Goal: Task Accomplishment & Management: Manage account settings

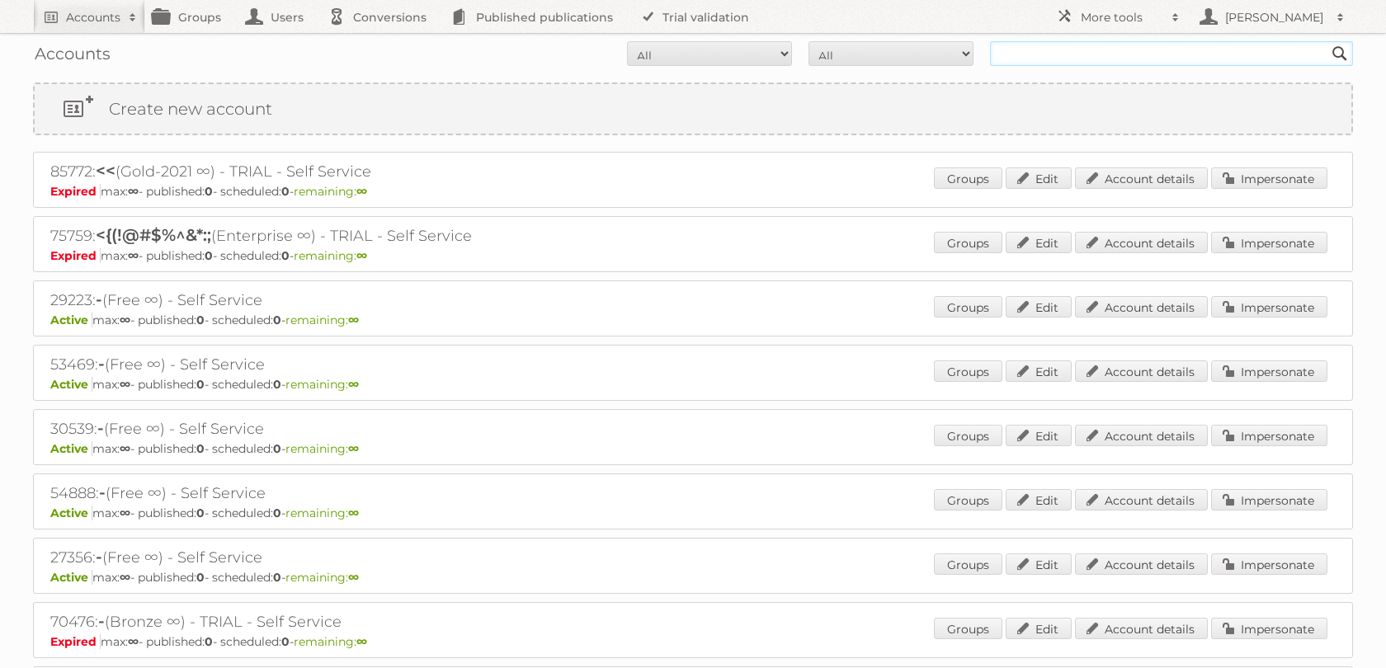
click at [1111, 53] on input "text" at bounding box center [1171, 53] width 363 height 25
type input "norwex"
click at [1327, 41] on input "Search" at bounding box center [1339, 53] width 25 height 25
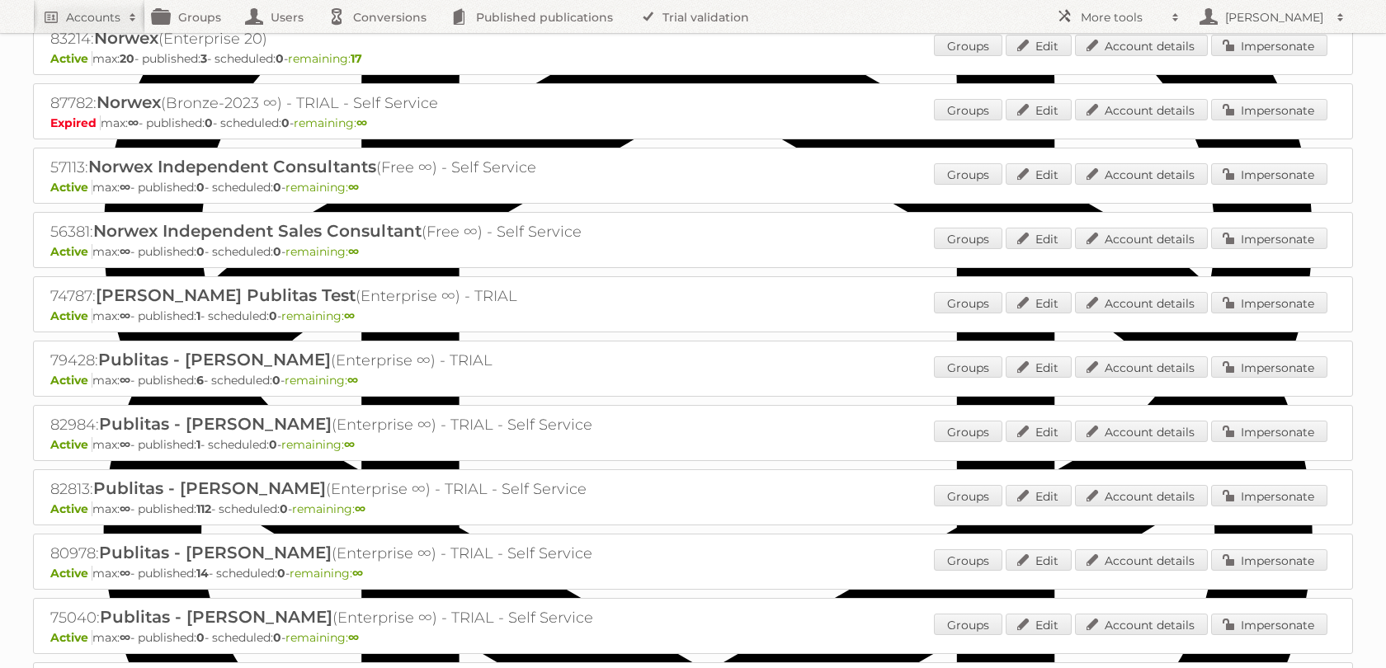
scroll to position [1052, 0]
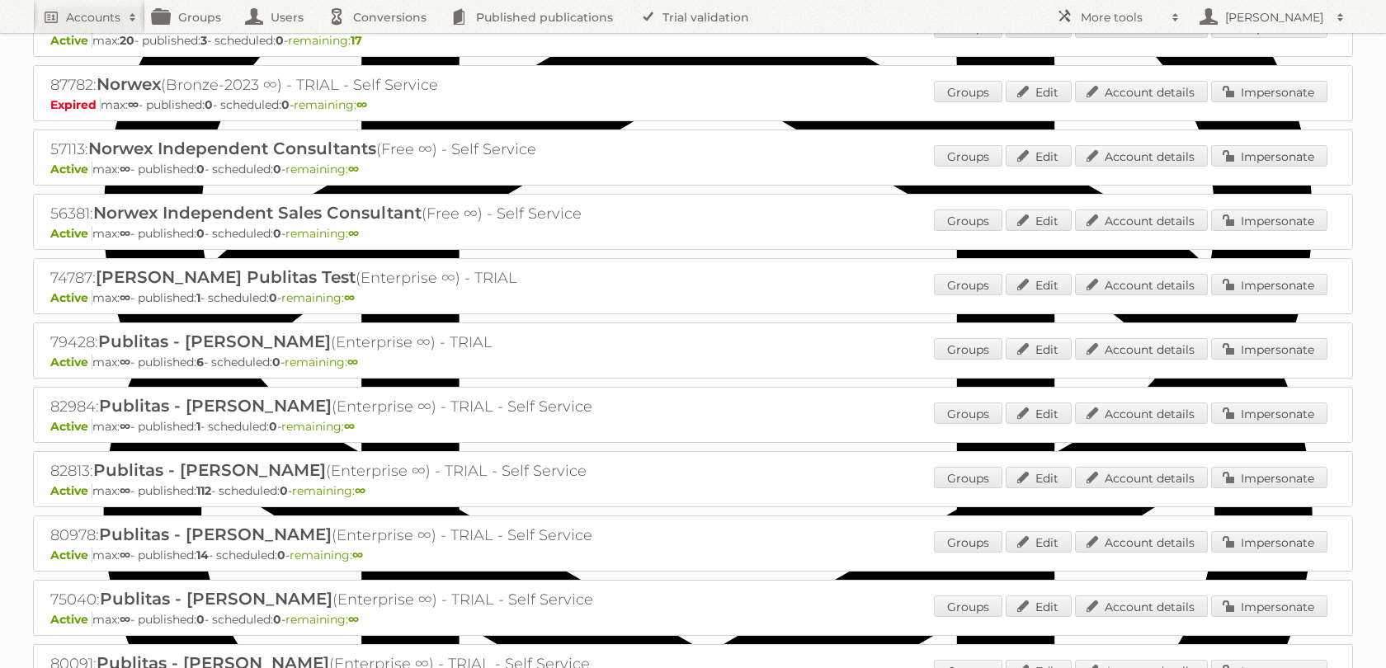
click at [1237, 38] on link "Impersonate" at bounding box center [1269, 26] width 116 height 21
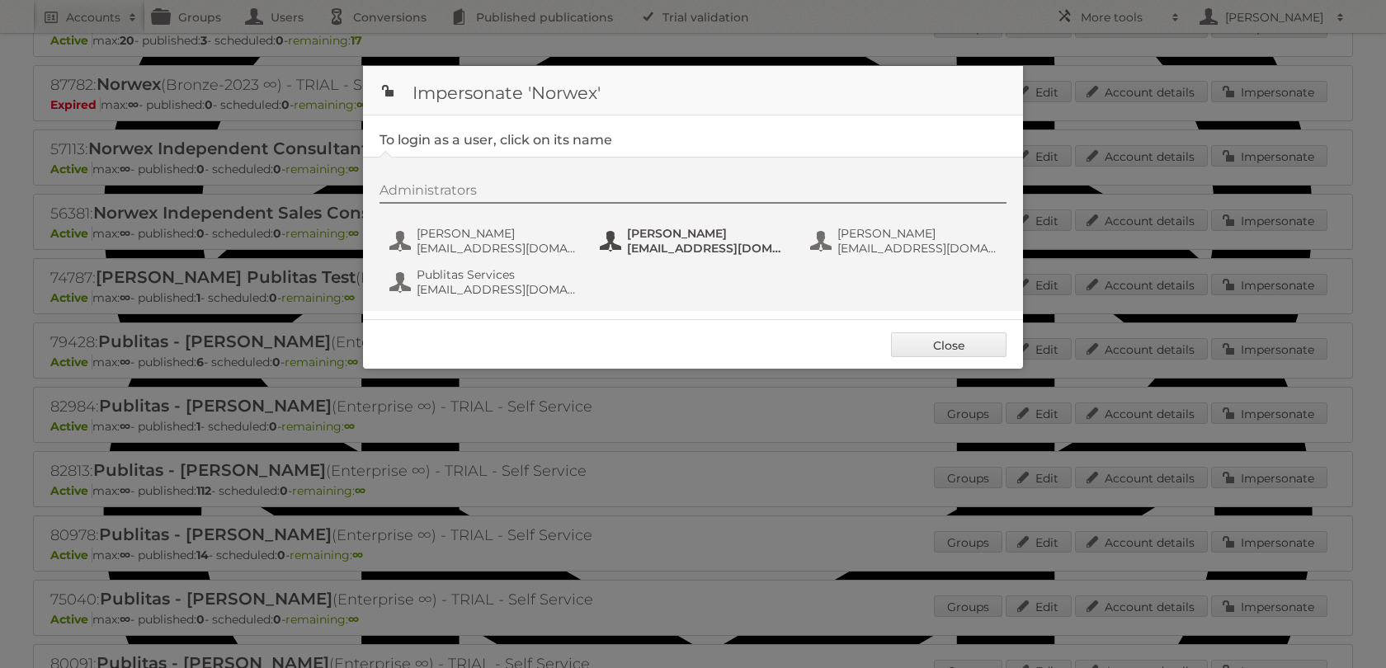
click at [664, 251] on span "bhorn@norwex.com" at bounding box center [707, 248] width 160 height 15
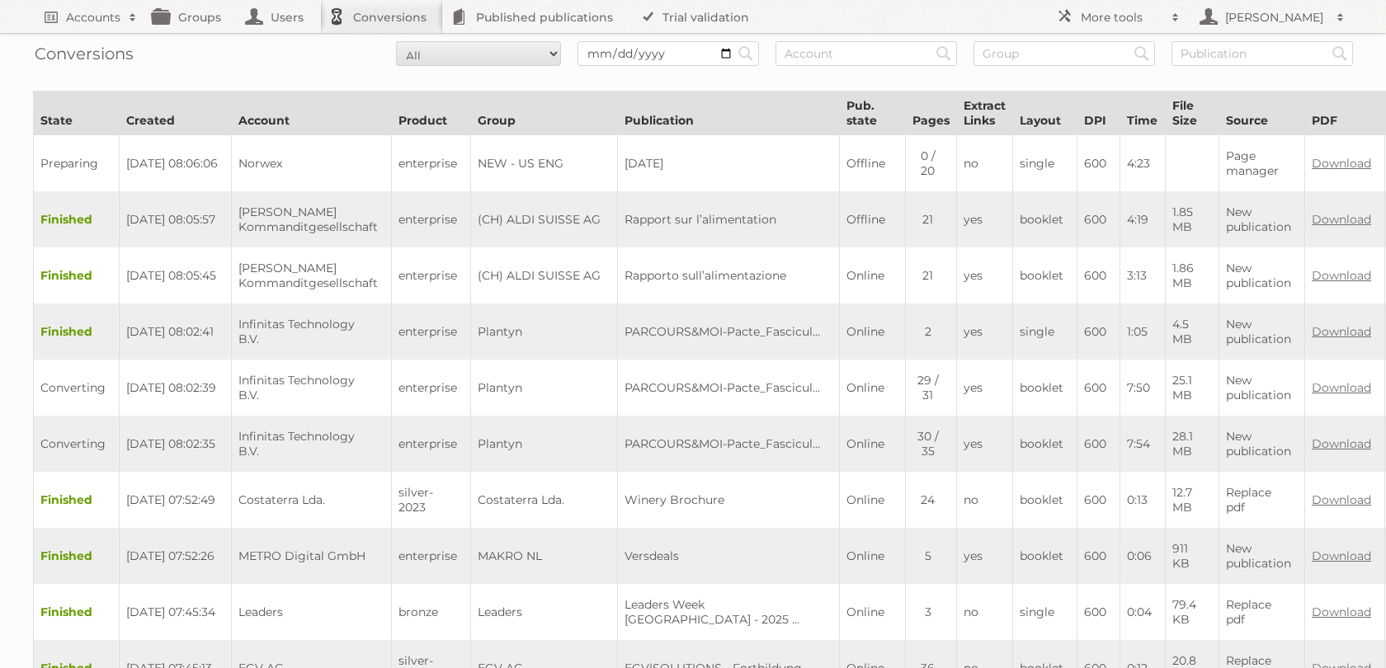
scroll to position [0, 228]
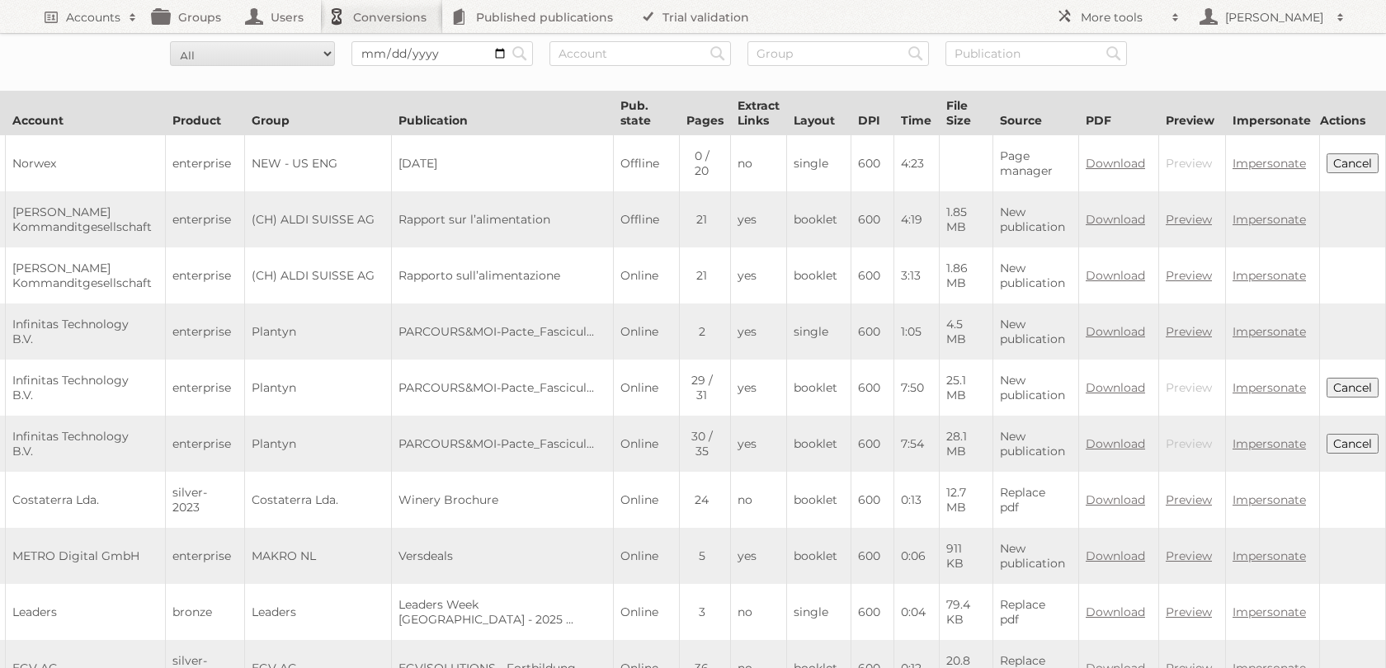
click at [1342, 169] on button "Cancel" at bounding box center [1352, 163] width 52 height 20
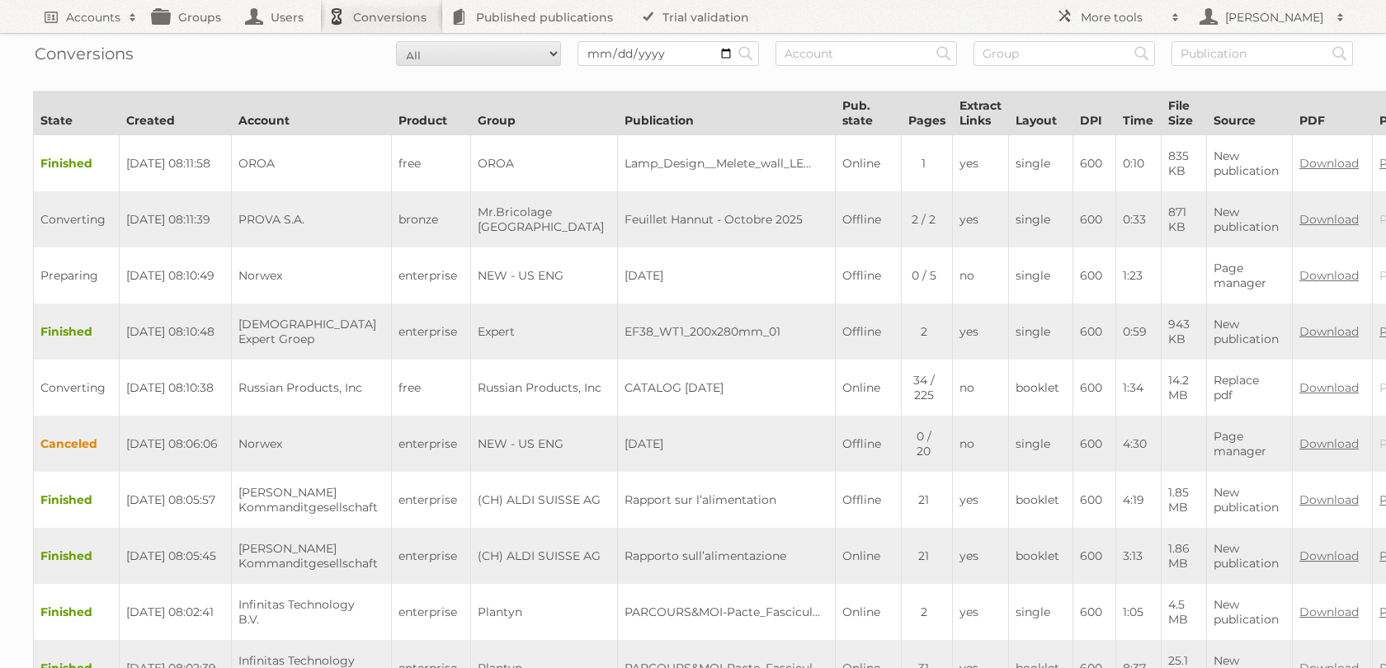
scroll to position [0, 215]
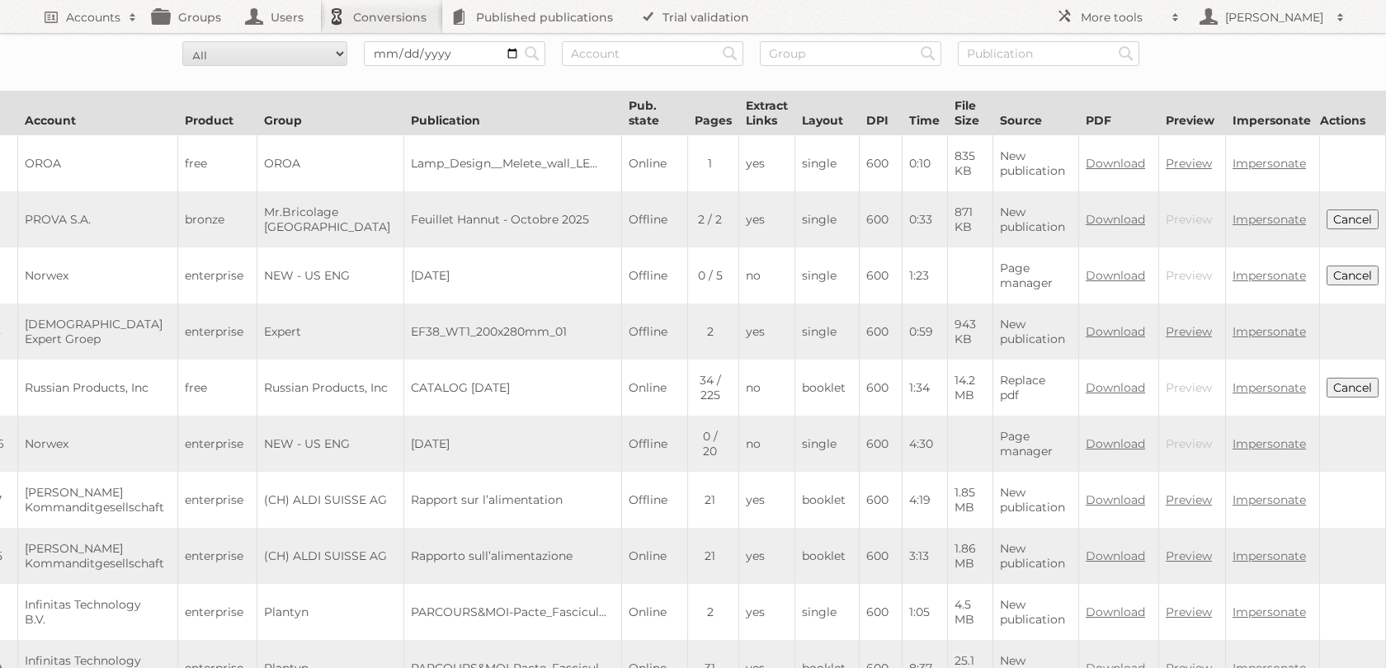
click at [1354, 285] on button "Cancel" at bounding box center [1352, 276] width 52 height 20
